Goal: Book appointment/travel/reservation

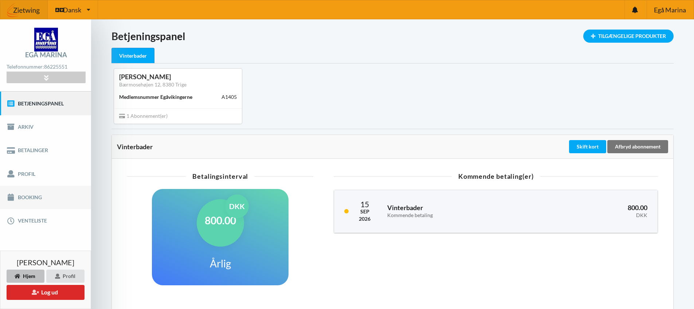
click at [24, 197] on link "Booking" at bounding box center [45, 196] width 91 height 23
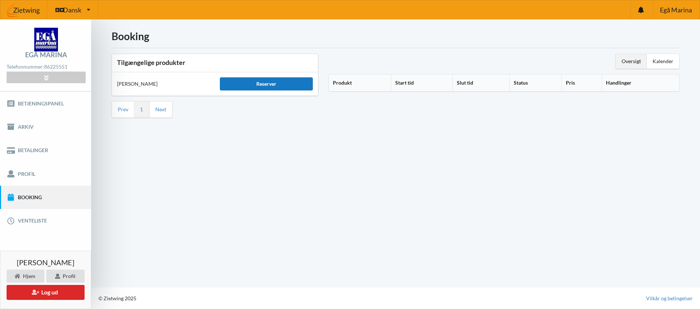
click at [261, 83] on div "Reserver" at bounding box center [266, 83] width 93 height 13
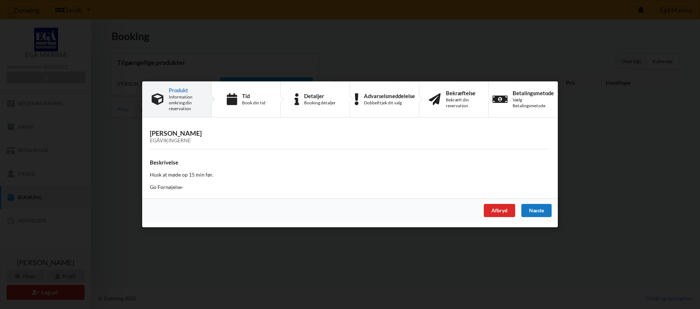
click at [535, 212] on div "Næste" at bounding box center [536, 210] width 30 height 13
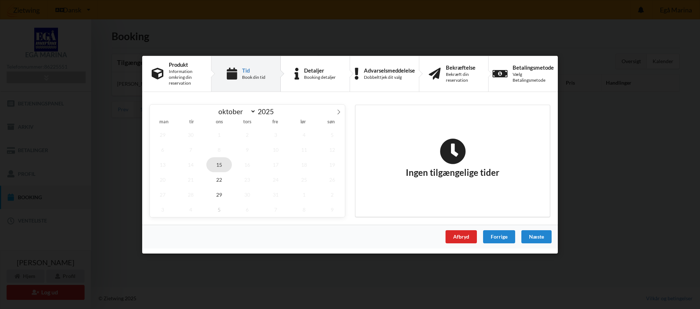
click at [221, 164] on span "15" at bounding box center [219, 164] width 26 height 15
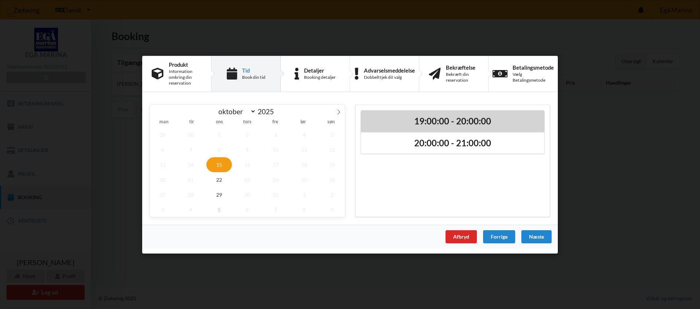
click at [440, 125] on h2 "19:00:00 - 20:00:00" at bounding box center [452, 120] width 173 height 11
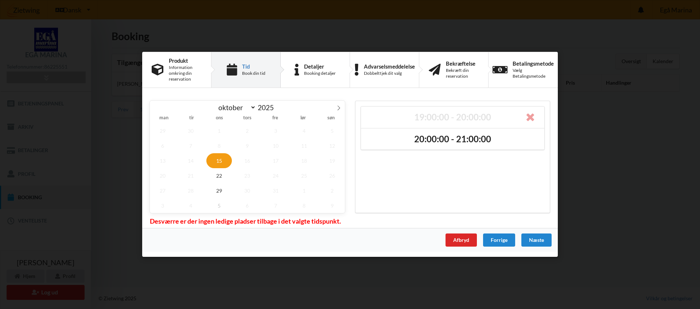
click at [663, 137] on div "Handelsbetingelser Ved at benytte dig af Virksomhedens juridiske navn services …" at bounding box center [350, 154] width 700 height 309
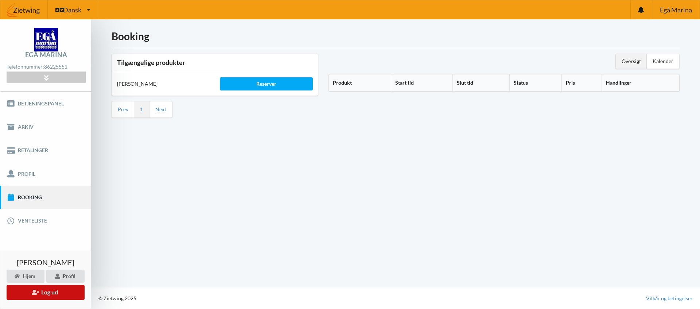
click at [52, 294] on button "Log ud" at bounding box center [46, 292] width 78 height 15
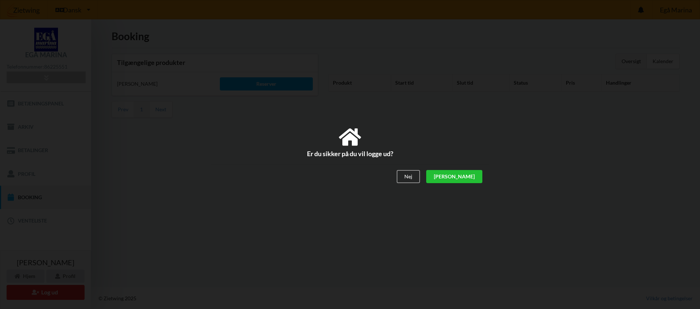
click at [471, 179] on div "[PERSON_NAME]" at bounding box center [454, 176] width 56 height 13
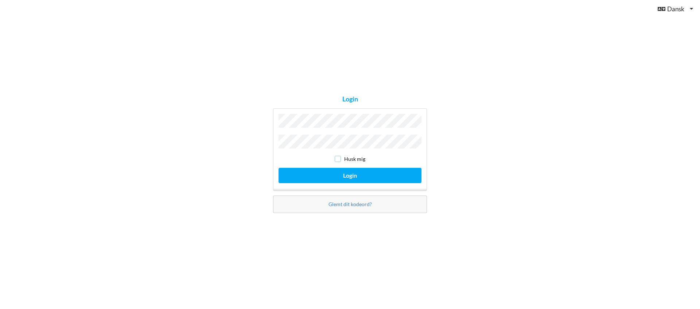
click at [336, 158] on input "checkbox" at bounding box center [338, 159] width 6 height 6
checkbox input "true"
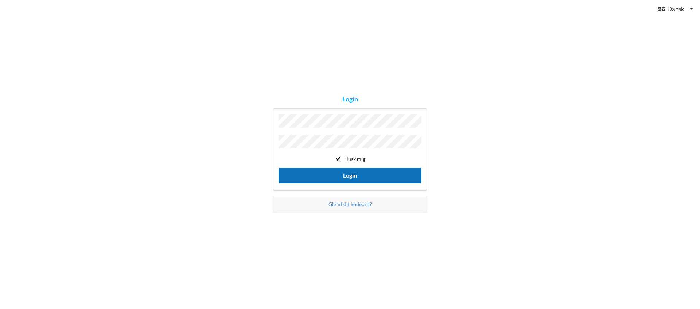
click at [360, 173] on button "Login" at bounding box center [349, 175] width 143 height 15
